Goal: Information Seeking & Learning: Learn about a topic

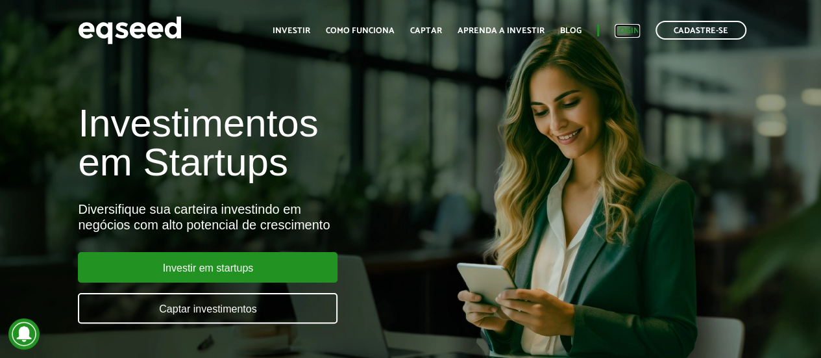
click at [625, 30] on link "Login" at bounding box center [627, 31] width 25 height 8
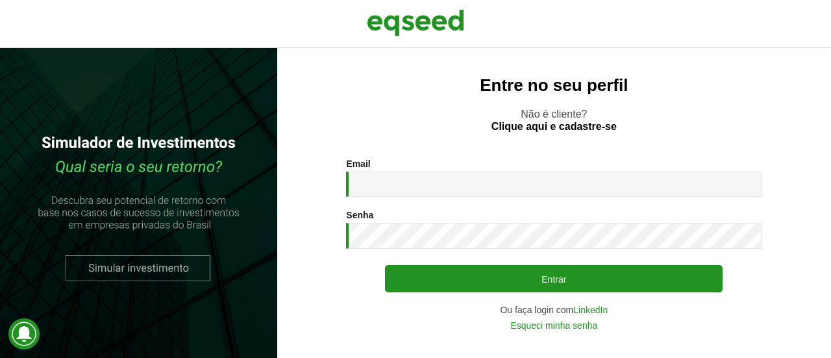
type input "**********"
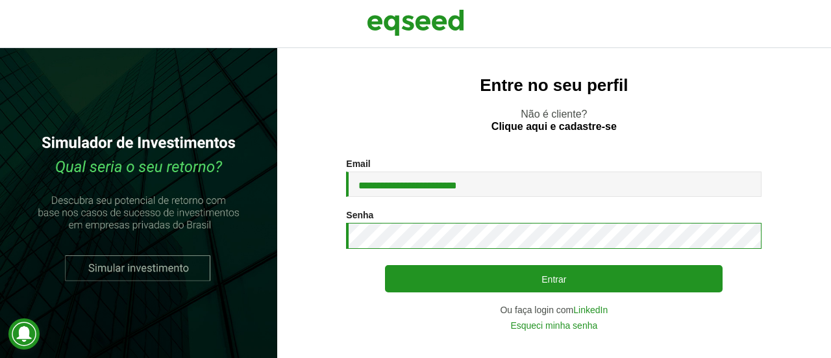
click at [385, 265] on button "Entrar" at bounding box center [554, 278] width 338 height 27
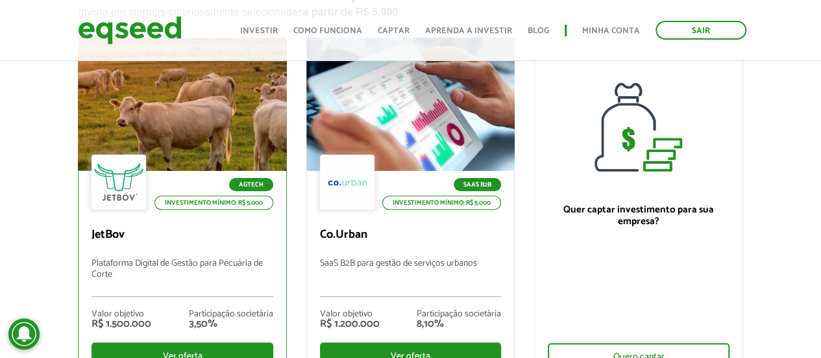
scroll to position [117, 0]
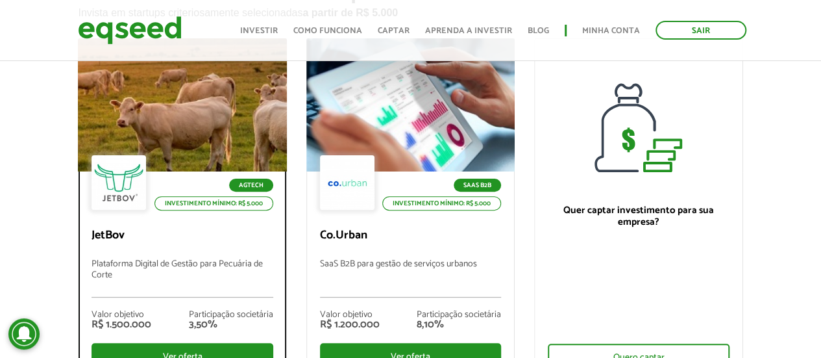
click at [210, 232] on p "JetBov" at bounding box center [182, 236] width 181 height 14
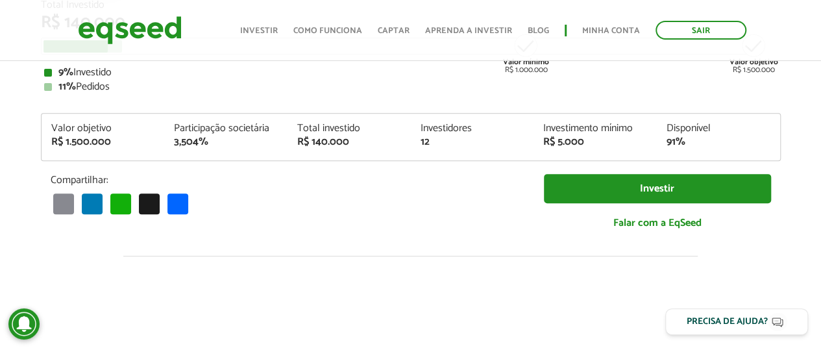
scroll to position [219, 0]
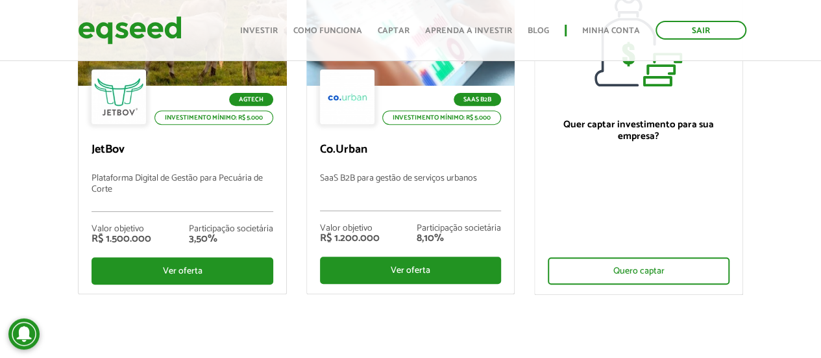
scroll to position [203, 0]
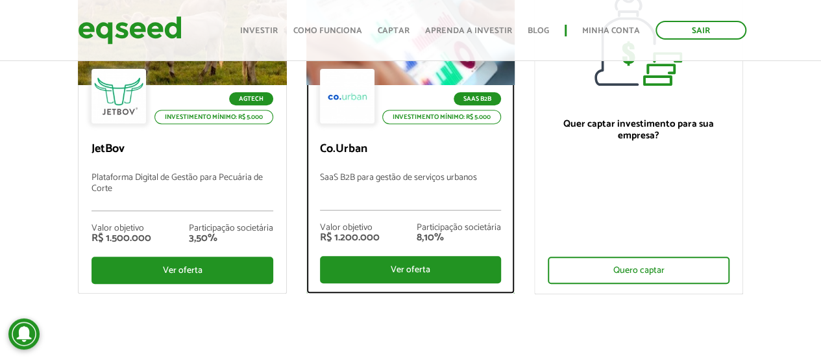
click at [353, 193] on p "SaaS B2B para gestão de serviços urbanos" at bounding box center [410, 192] width 181 height 38
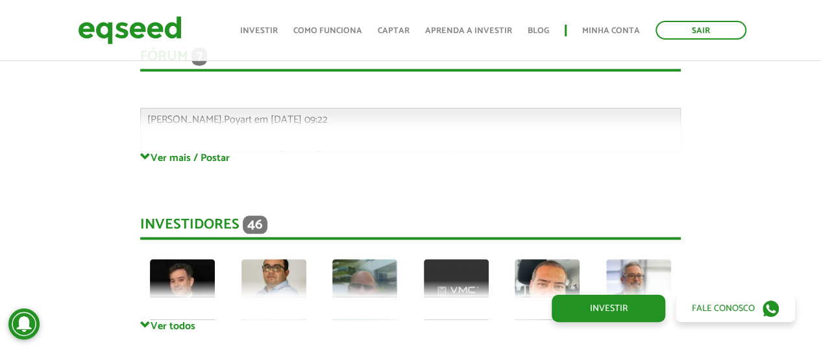
scroll to position [3049, 0]
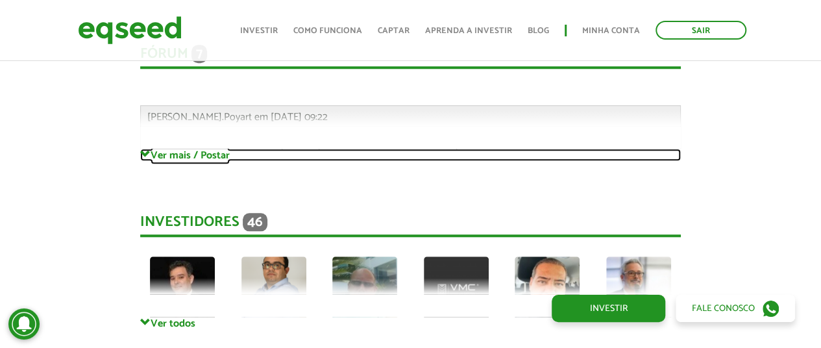
click at [221, 155] on link "Ver mais / Postar" at bounding box center [410, 155] width 541 height 12
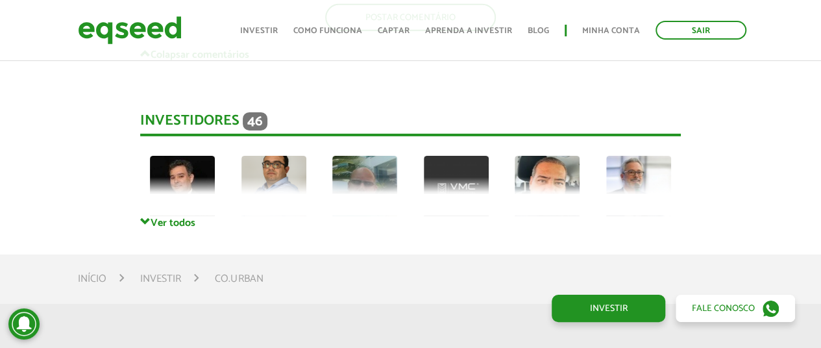
scroll to position [4525, 0]
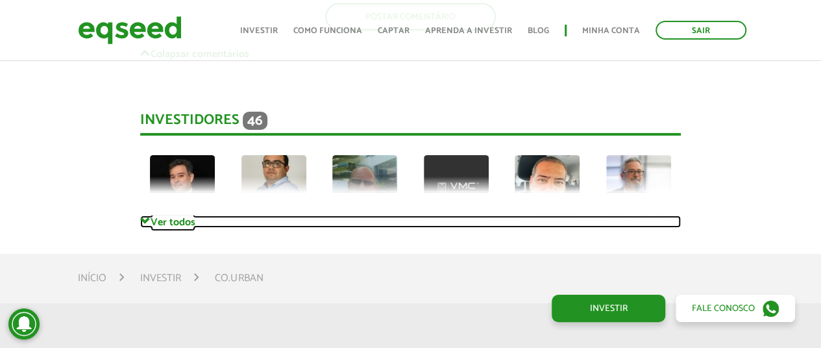
click at [173, 228] on link "Ver todos" at bounding box center [410, 222] width 541 height 12
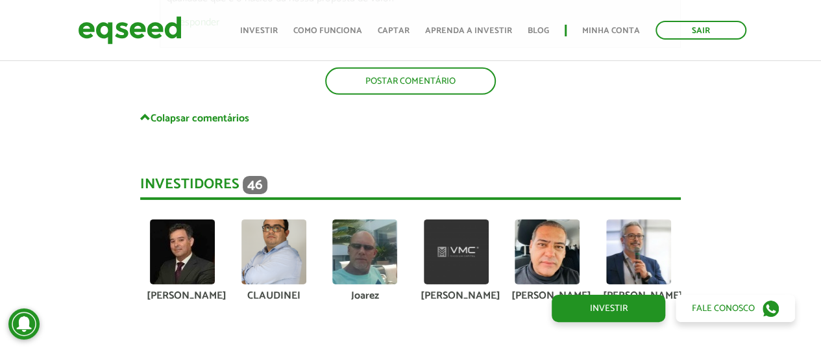
scroll to position [4460, 0]
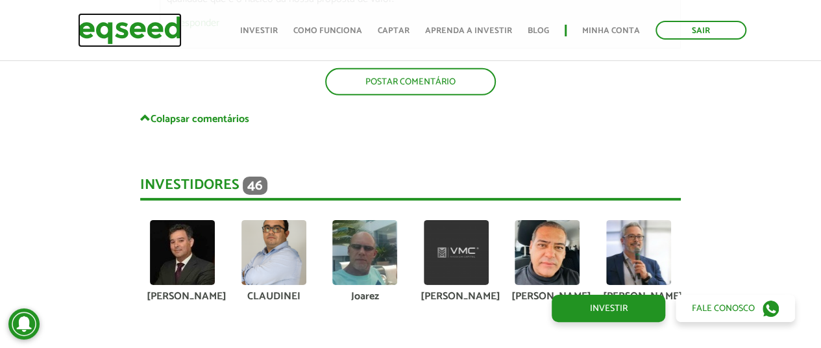
click at [148, 38] on img at bounding box center [130, 30] width 104 height 34
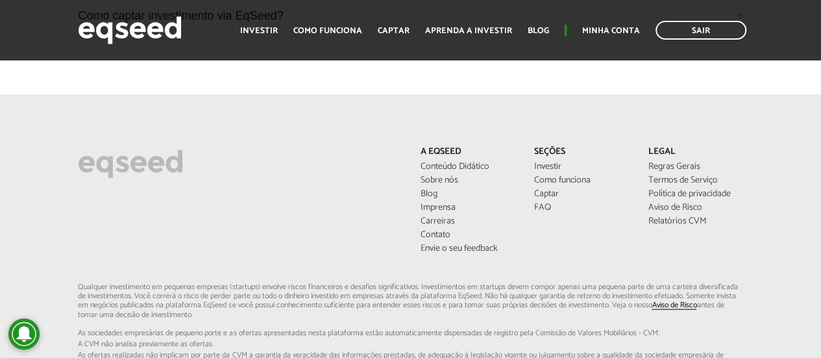
scroll to position [3733, 0]
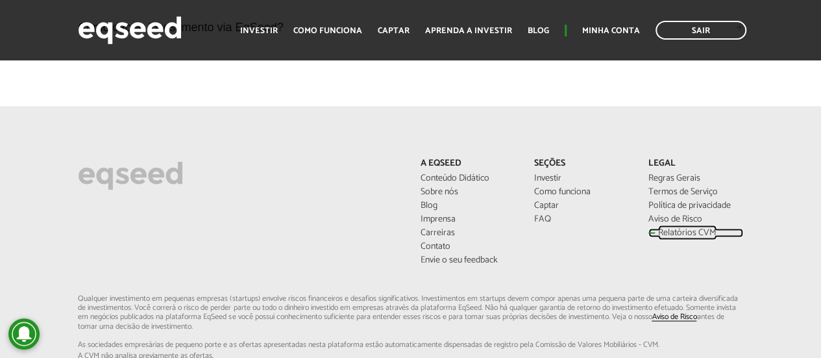
click at [659, 229] on link "Relatórios CVM" at bounding box center [696, 233] width 95 height 9
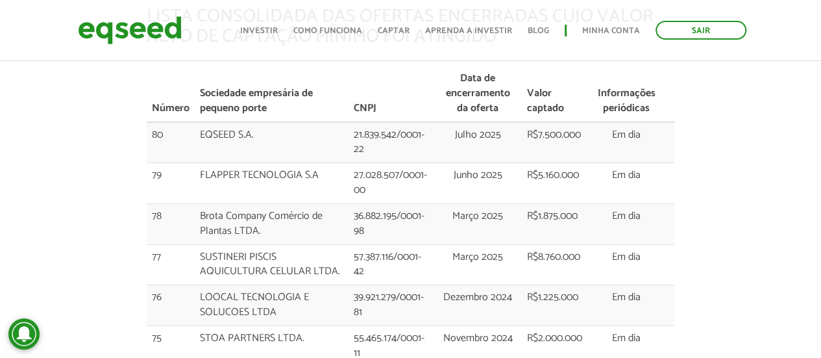
scroll to position [242, 0]
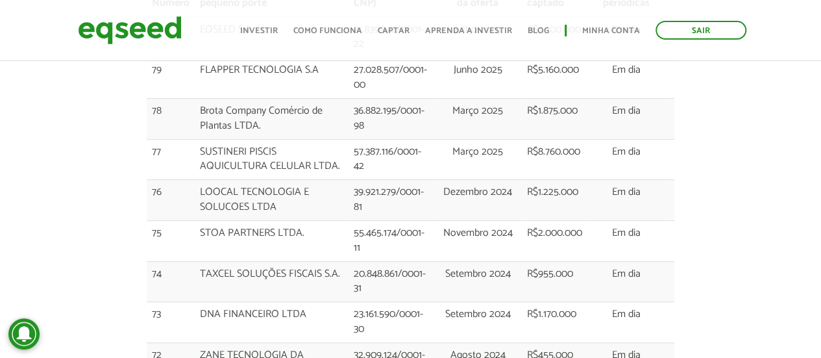
click at [305, 216] on td "LOOCAL TECNOLOGIA E SOLUCOES LTDA" at bounding box center [272, 200] width 154 height 41
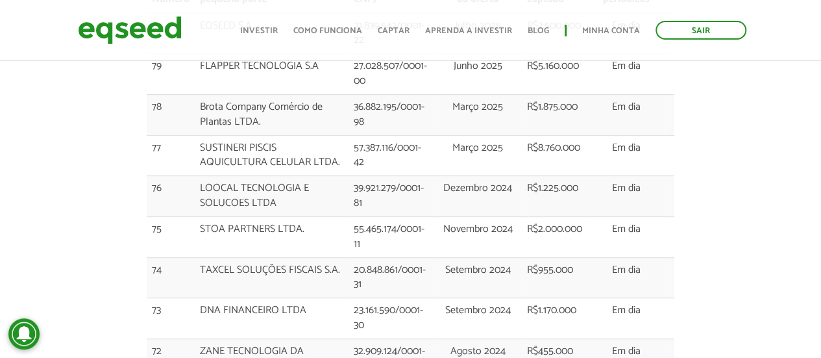
scroll to position [158, 0]
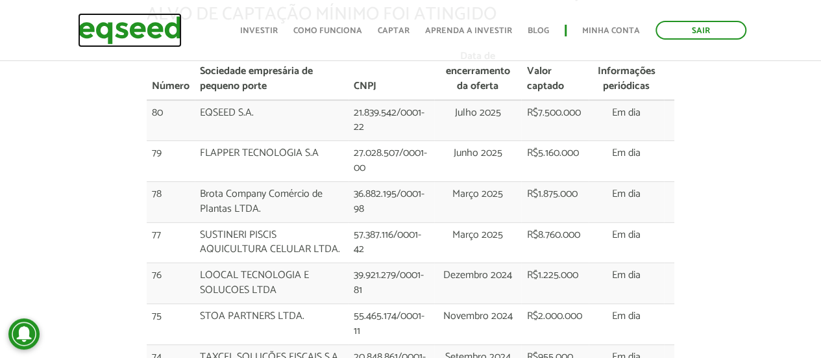
click at [176, 42] on img at bounding box center [130, 30] width 104 height 34
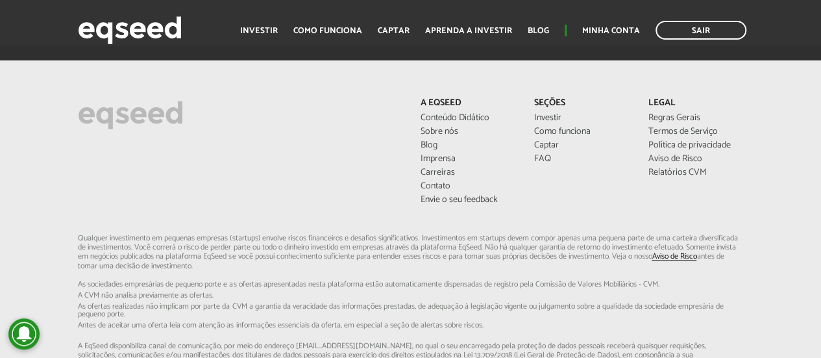
scroll to position [3788, 0]
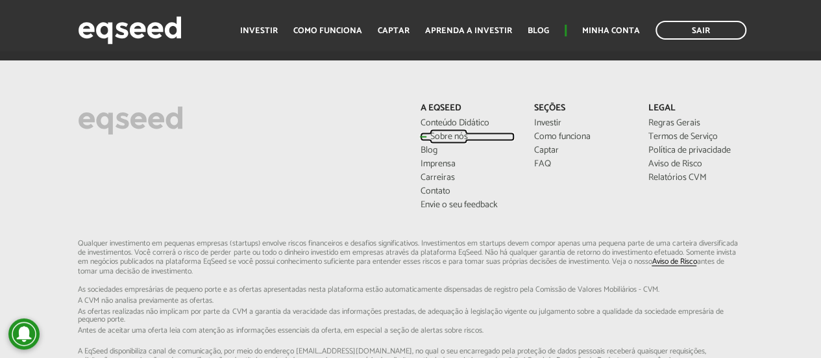
click at [439, 132] on link "Sobre nós" at bounding box center [467, 136] width 95 height 9
